Goal: Find specific page/section

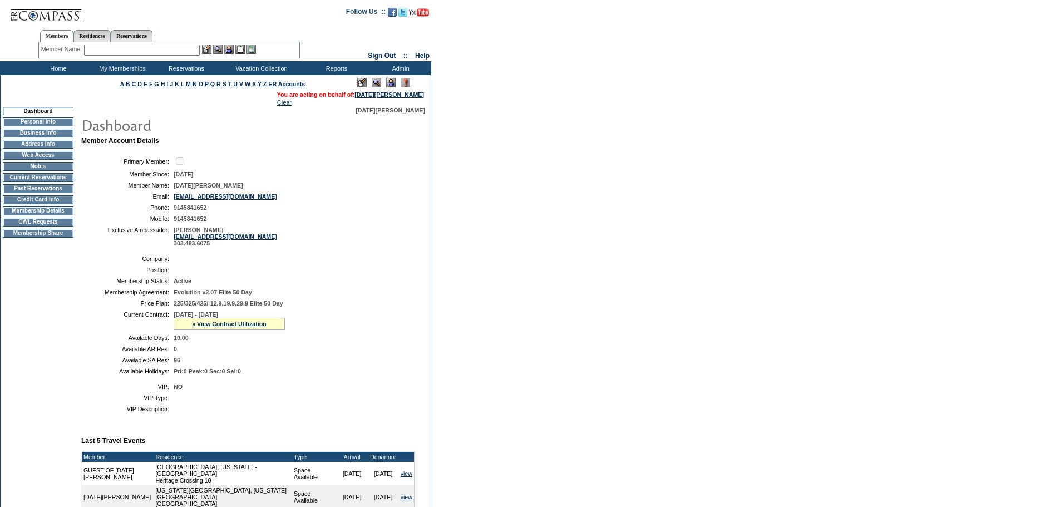
click at [62, 215] on td "Membership Details" at bounding box center [38, 210] width 71 height 9
